Goal: Task Accomplishment & Management: Manage account settings

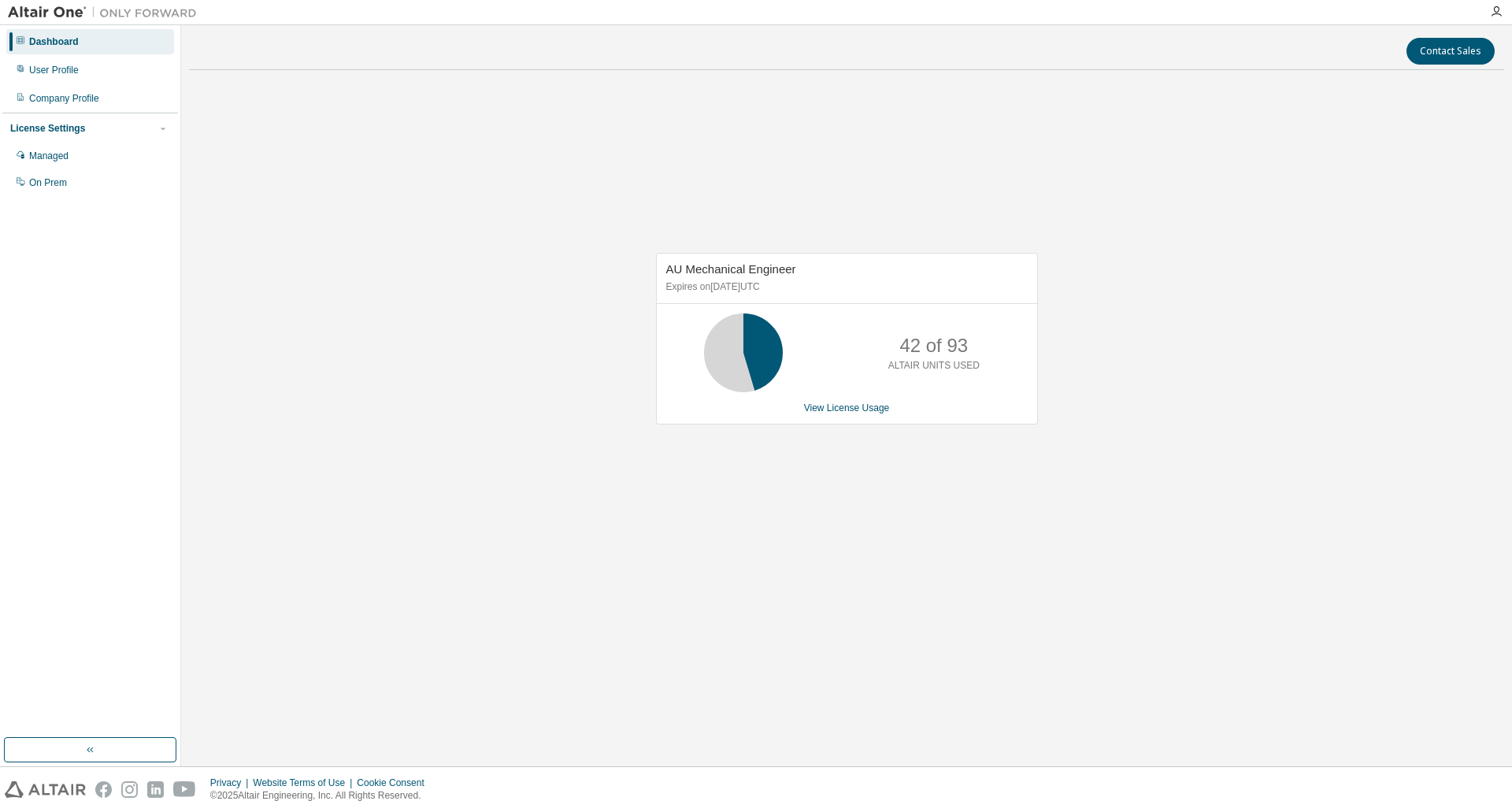
click at [911, 395] on div "AU Mechanical Engineer Expires on [DATE] UTC 42 of 93 ALTAIR UNITS USED View Li…" at bounding box center [847, 339] width 382 height 172
click at [884, 413] on font "ライセンスの使用状況の表示" at bounding box center [846, 407] width 123 height 11
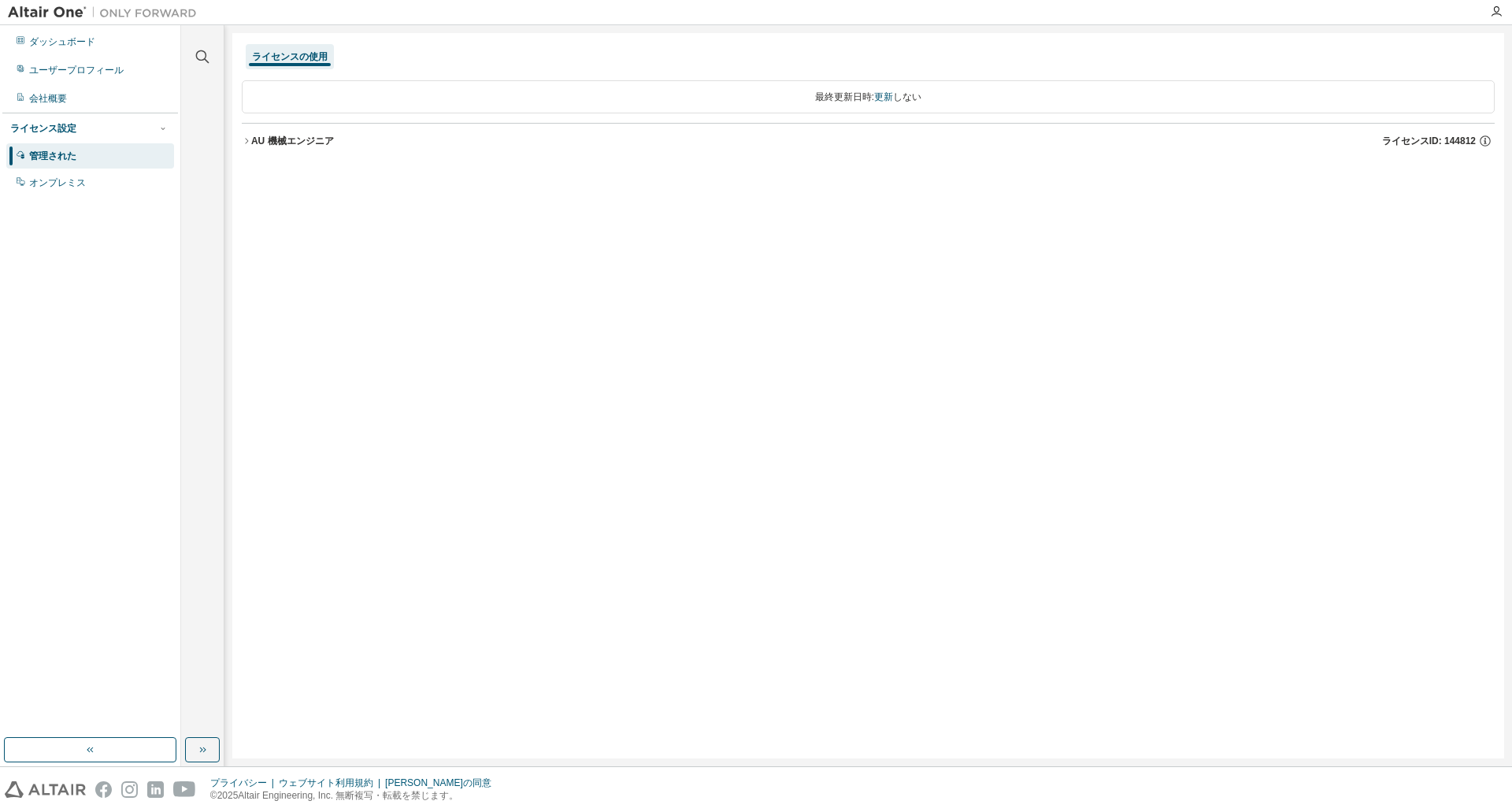
click at [1015, 137] on div "AU 機械エンジニア ライセンスID: 144812" at bounding box center [873, 141] width 1243 height 14
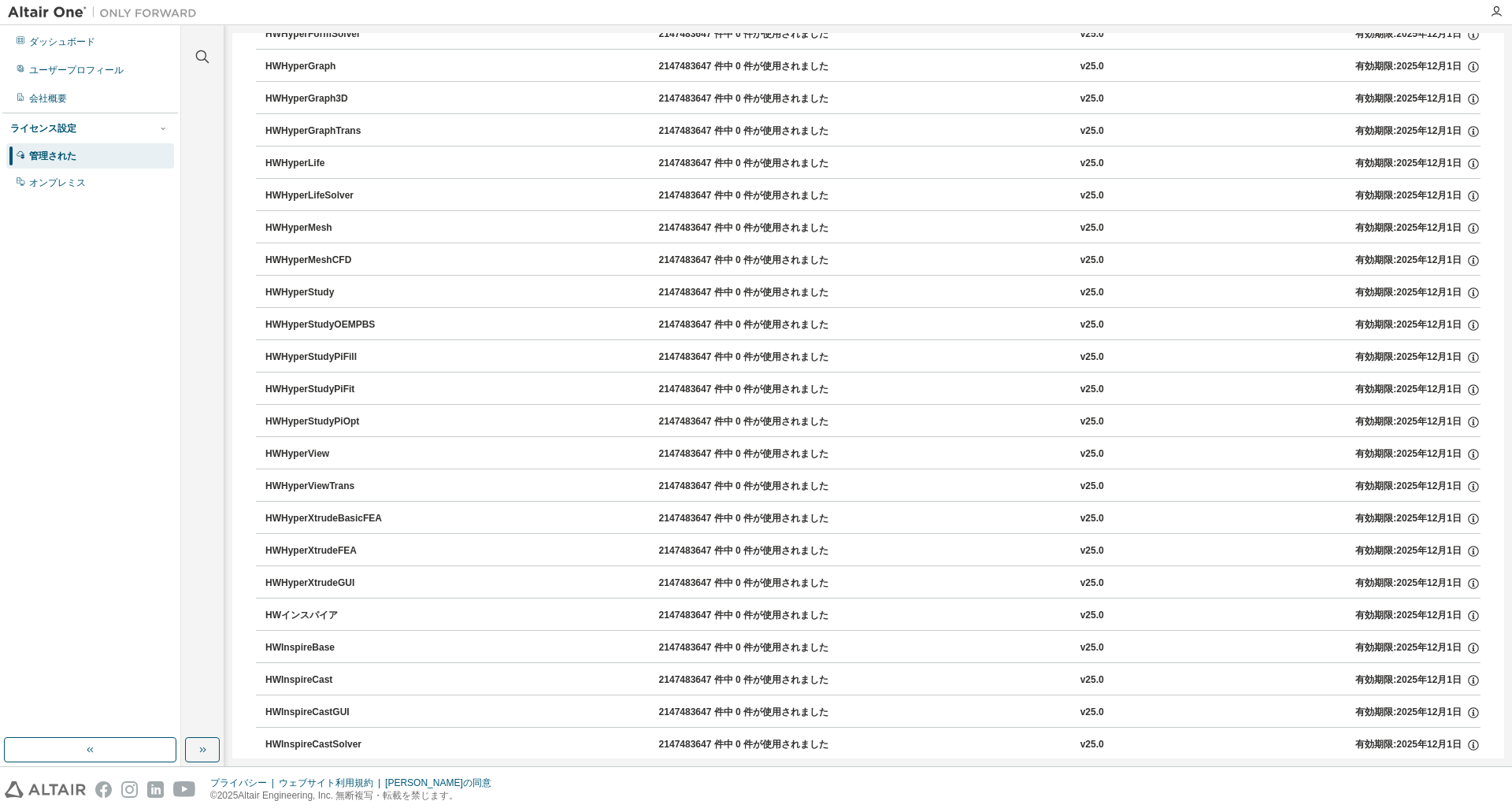
scroll to position [1313, 0]
